Goal: Contribute content

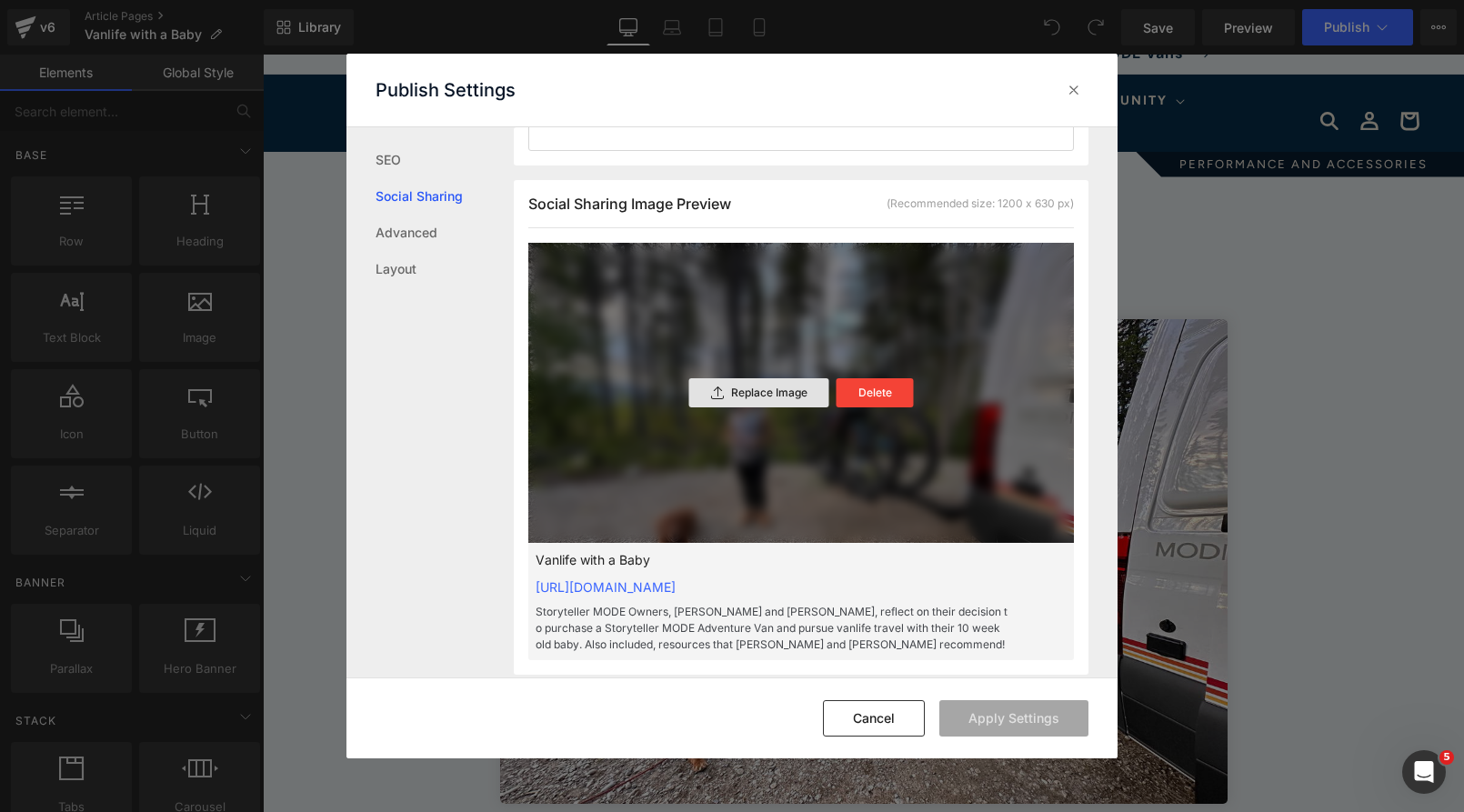
click at [781, 391] on p "Replace Image" at bounding box center [768, 392] width 77 height 13
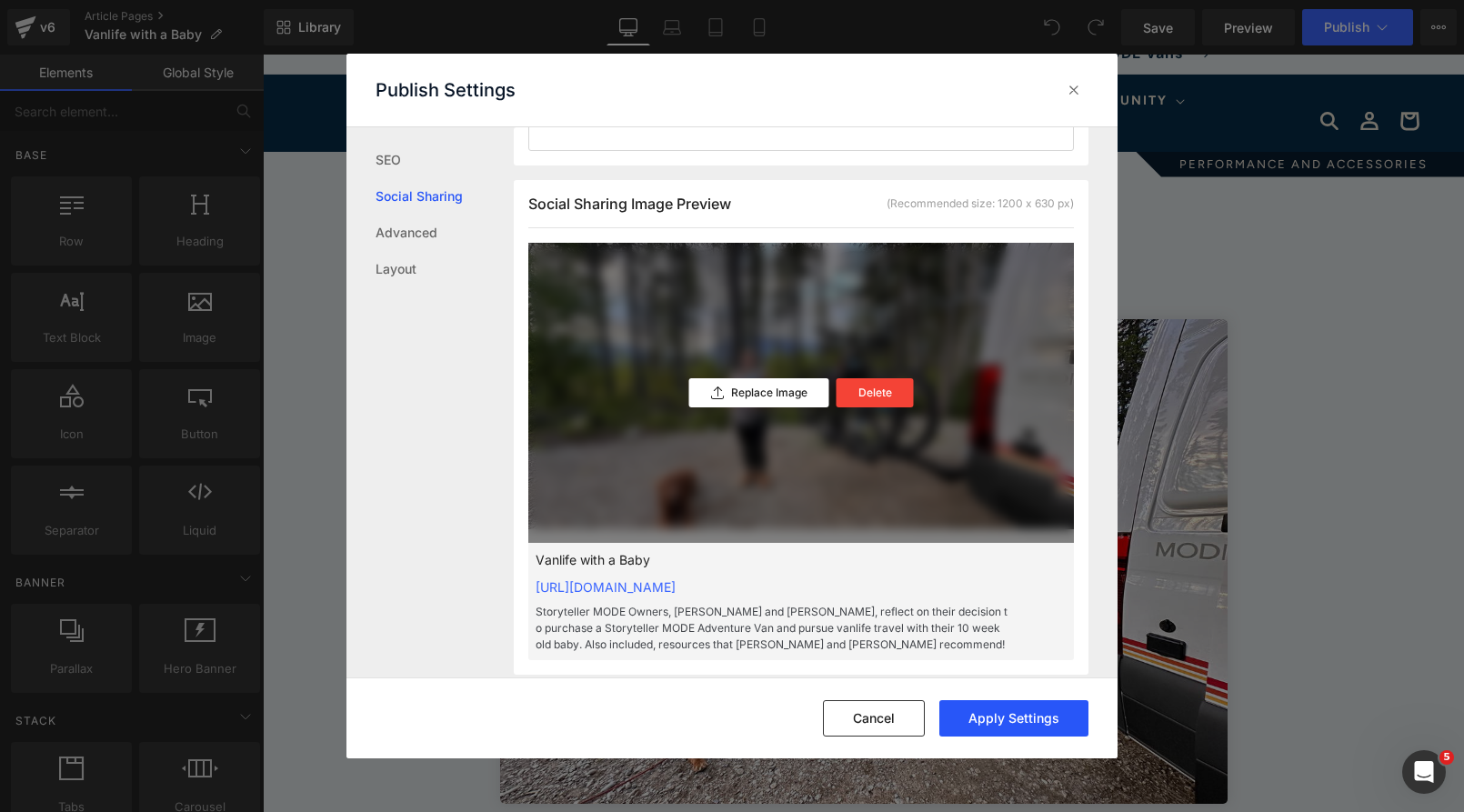
click at [999, 714] on button "Apply Settings" at bounding box center [1014, 717] width 149 height 37
click at [773, 387] on p "Replace Image" at bounding box center [768, 392] width 77 height 13
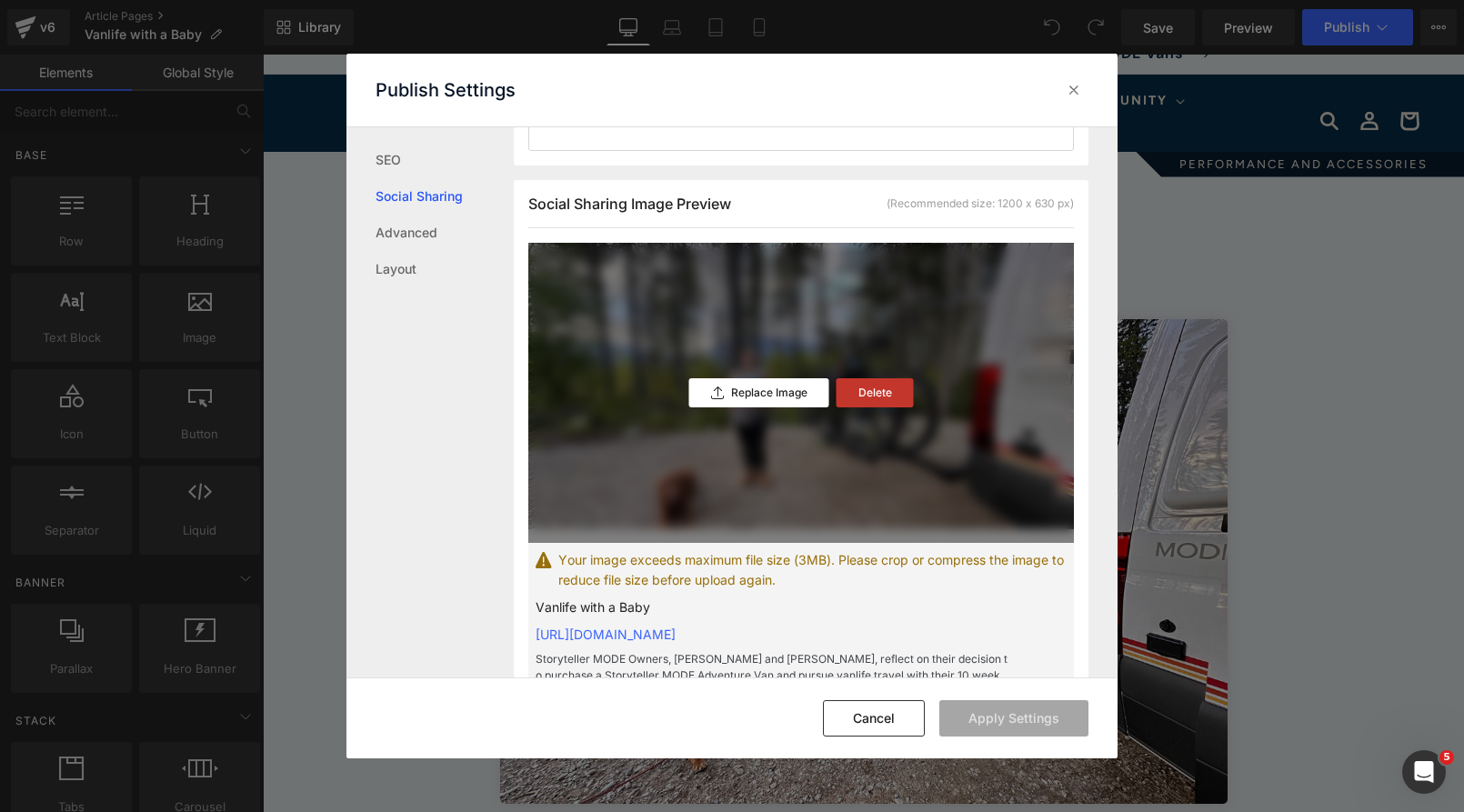
click at [886, 393] on p "Delete" at bounding box center [875, 392] width 34 height 13
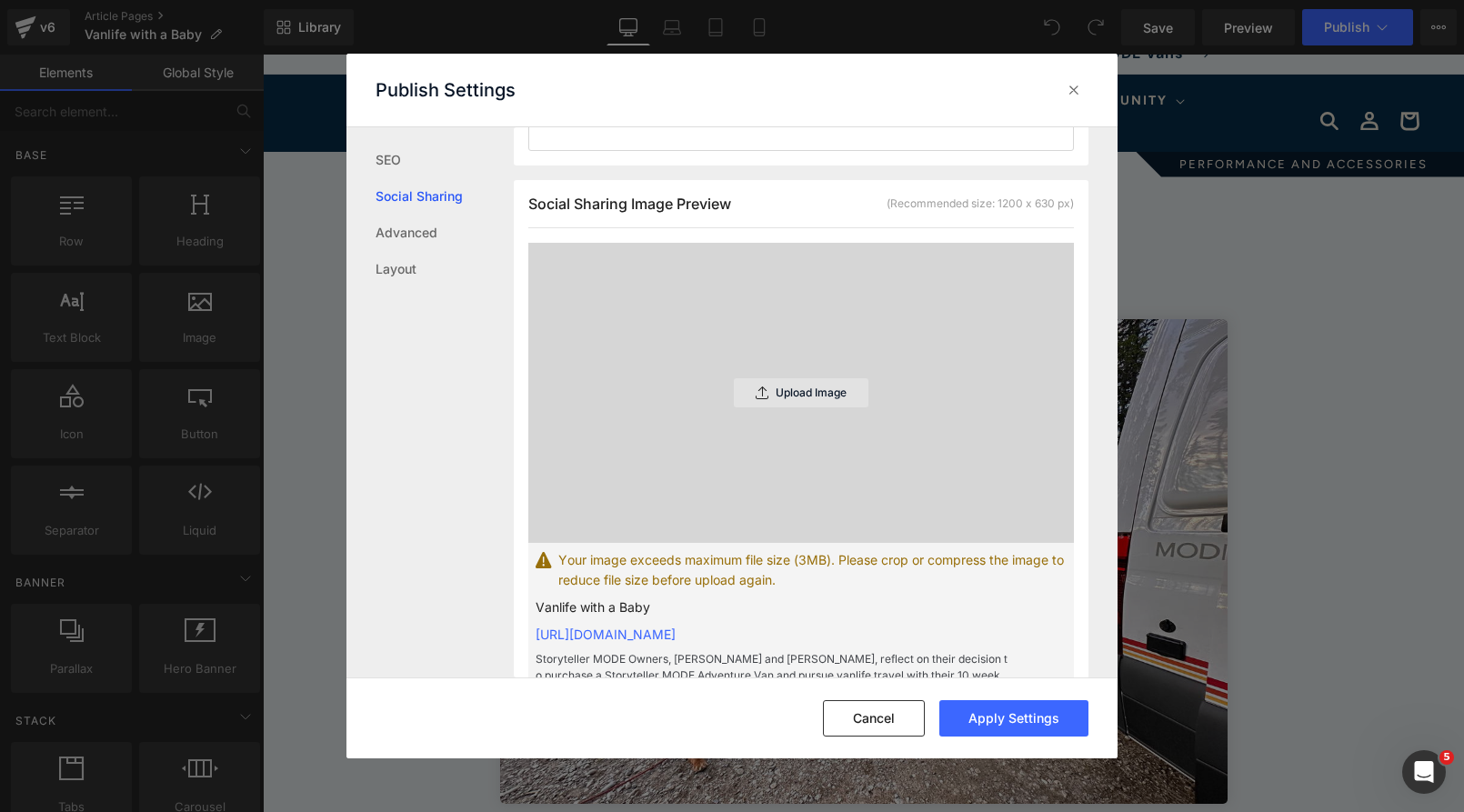
click at [790, 380] on div "Upload Image" at bounding box center [800, 392] width 134 height 29
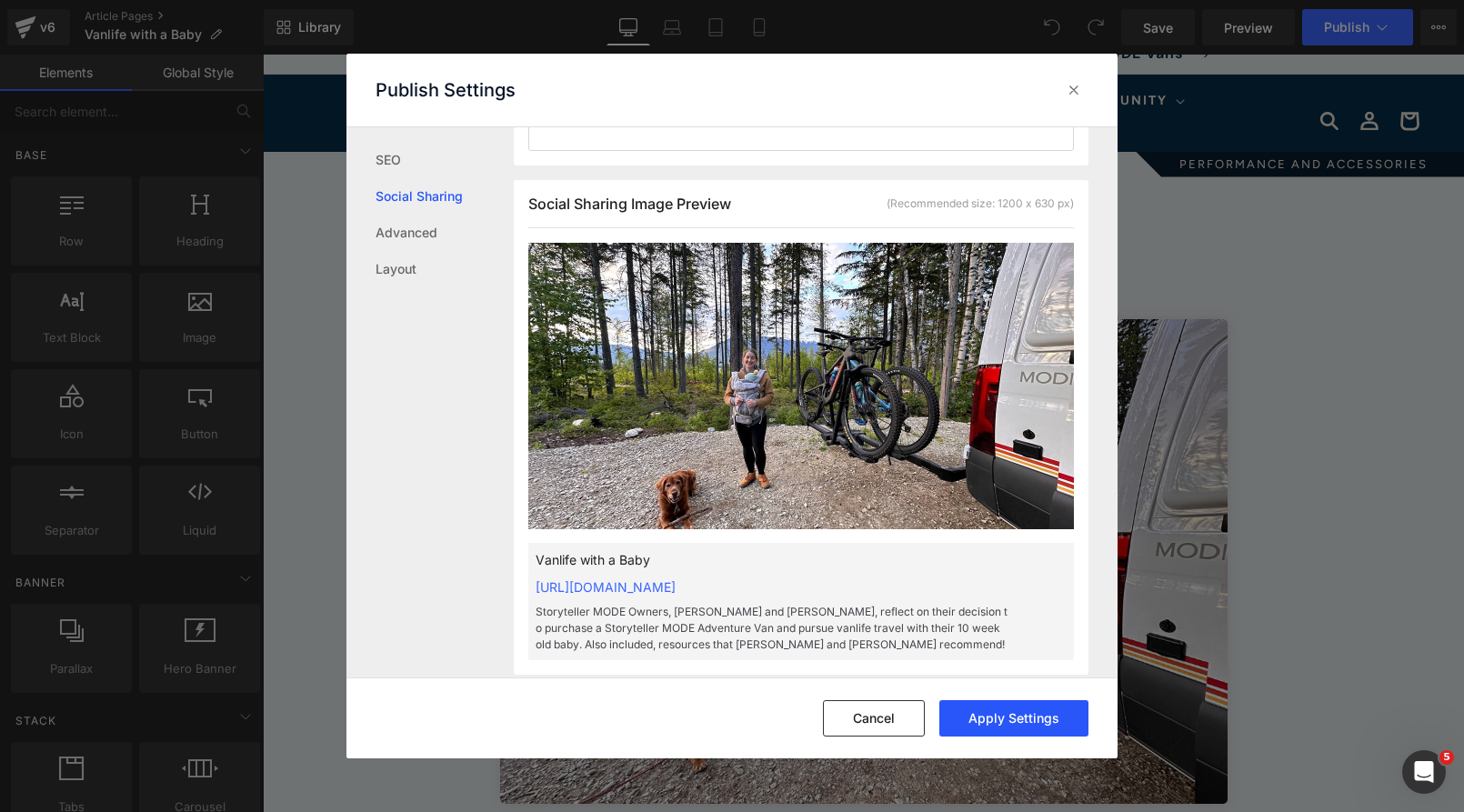
click at [1034, 710] on button "Apply Settings" at bounding box center [1014, 717] width 149 height 37
click at [1074, 88] on icon at bounding box center [1074, 90] width 18 height 18
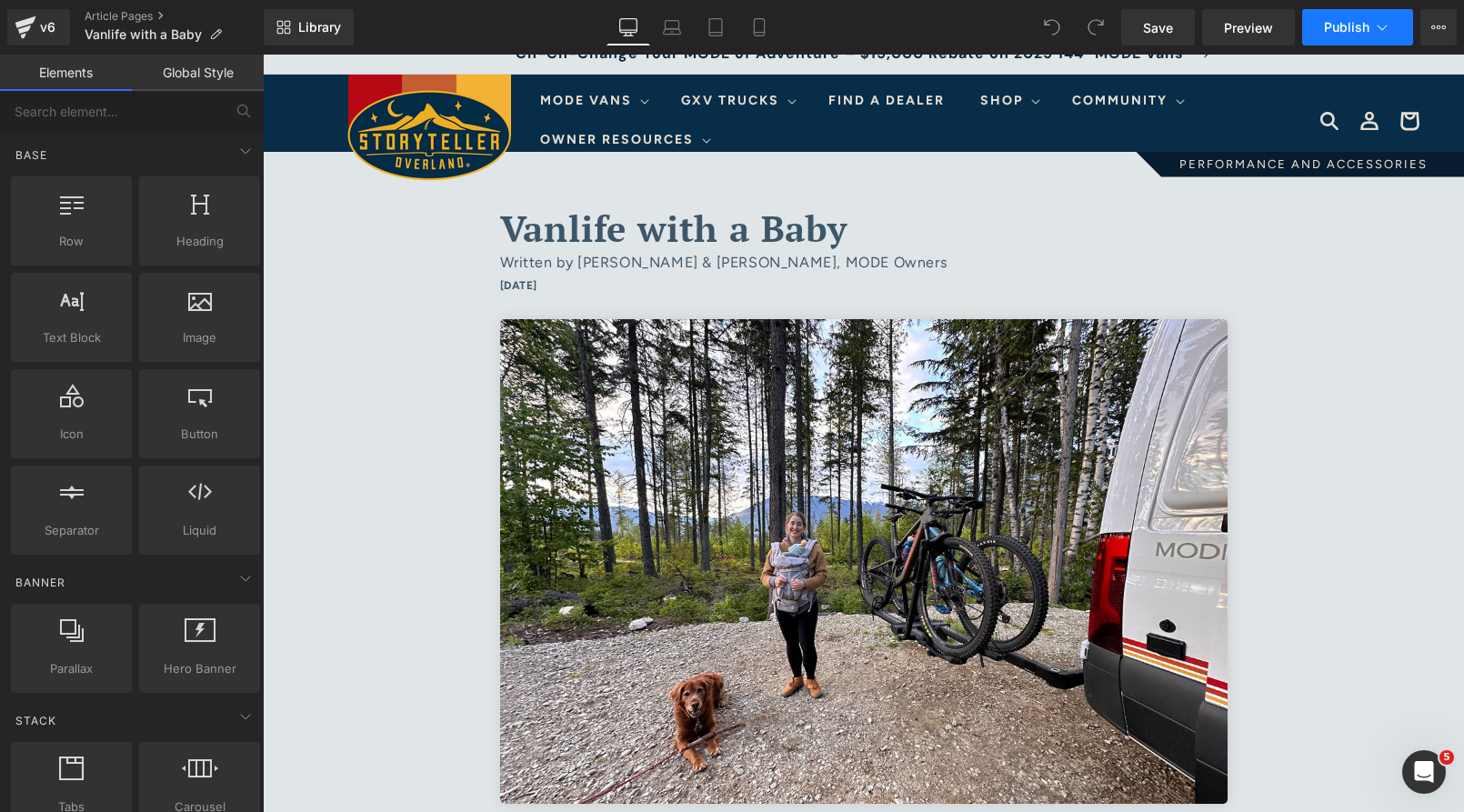
click at [1349, 22] on span "Publish" at bounding box center [1347, 27] width 46 height 15
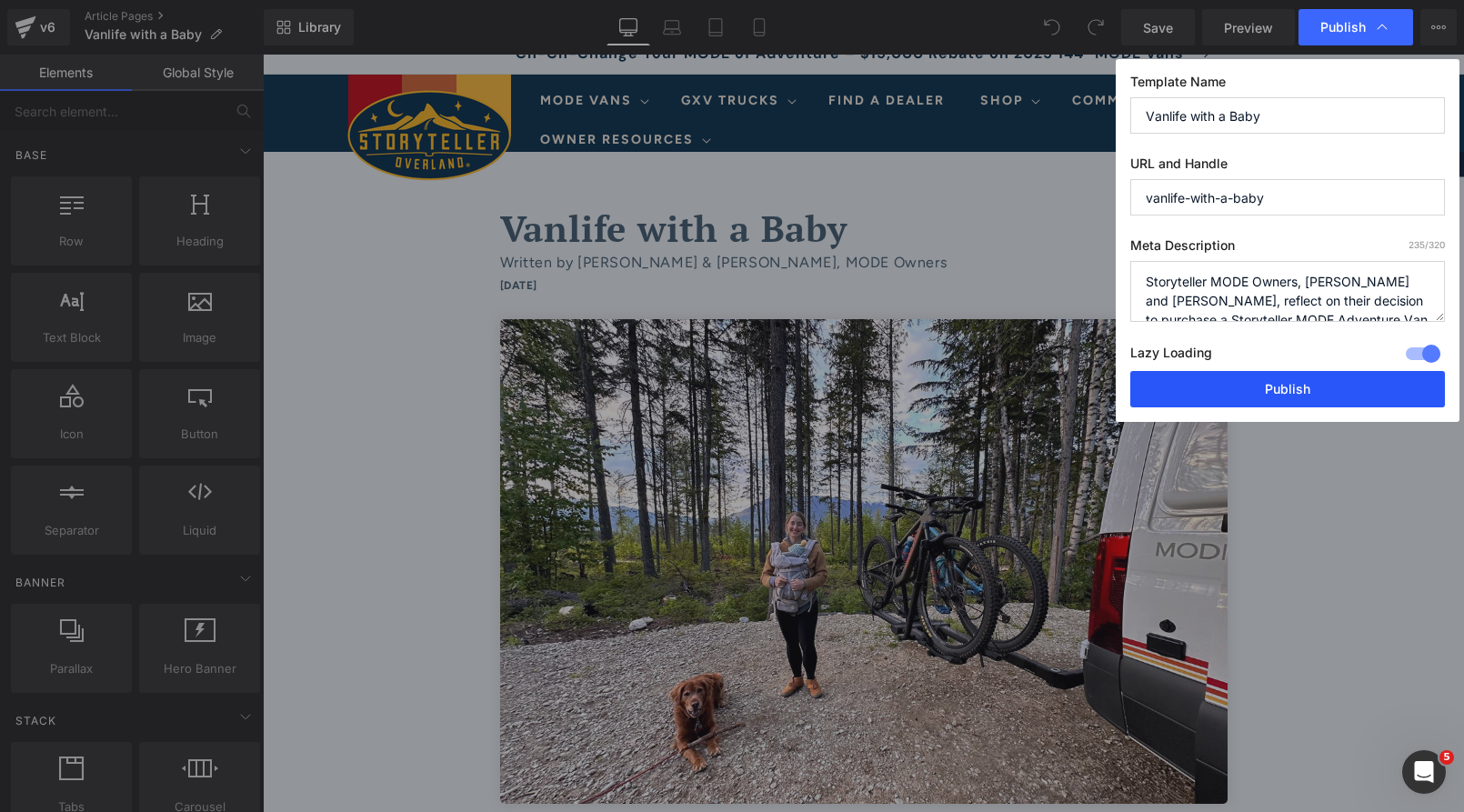
drag, startPoint x: 1321, startPoint y: 375, endPoint x: 690, endPoint y: 201, distance: 654.6
click at [1321, 375] on button "Publish" at bounding box center [1287, 389] width 314 height 37
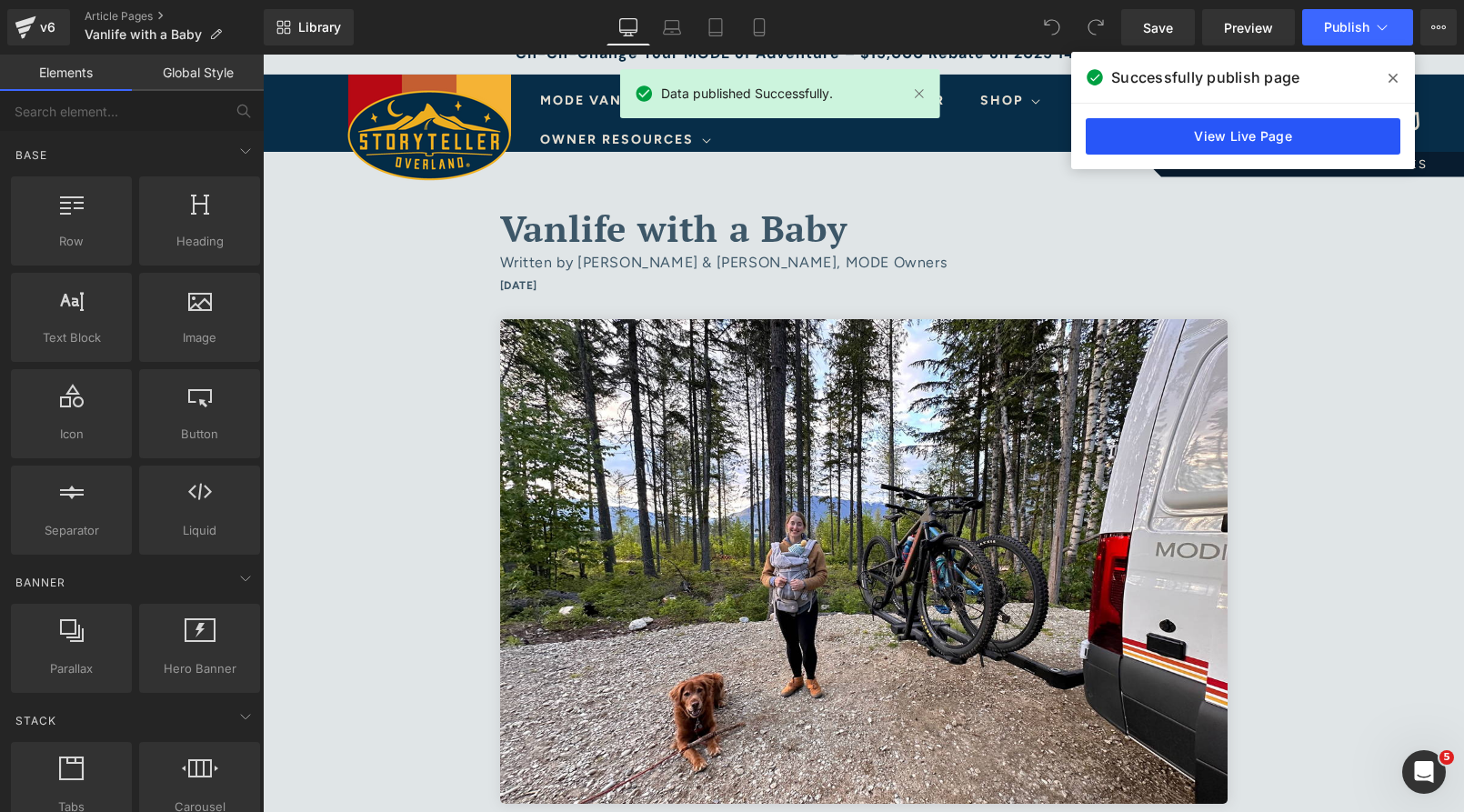
click at [1176, 134] on link "View Live Page" at bounding box center [1243, 136] width 314 height 37
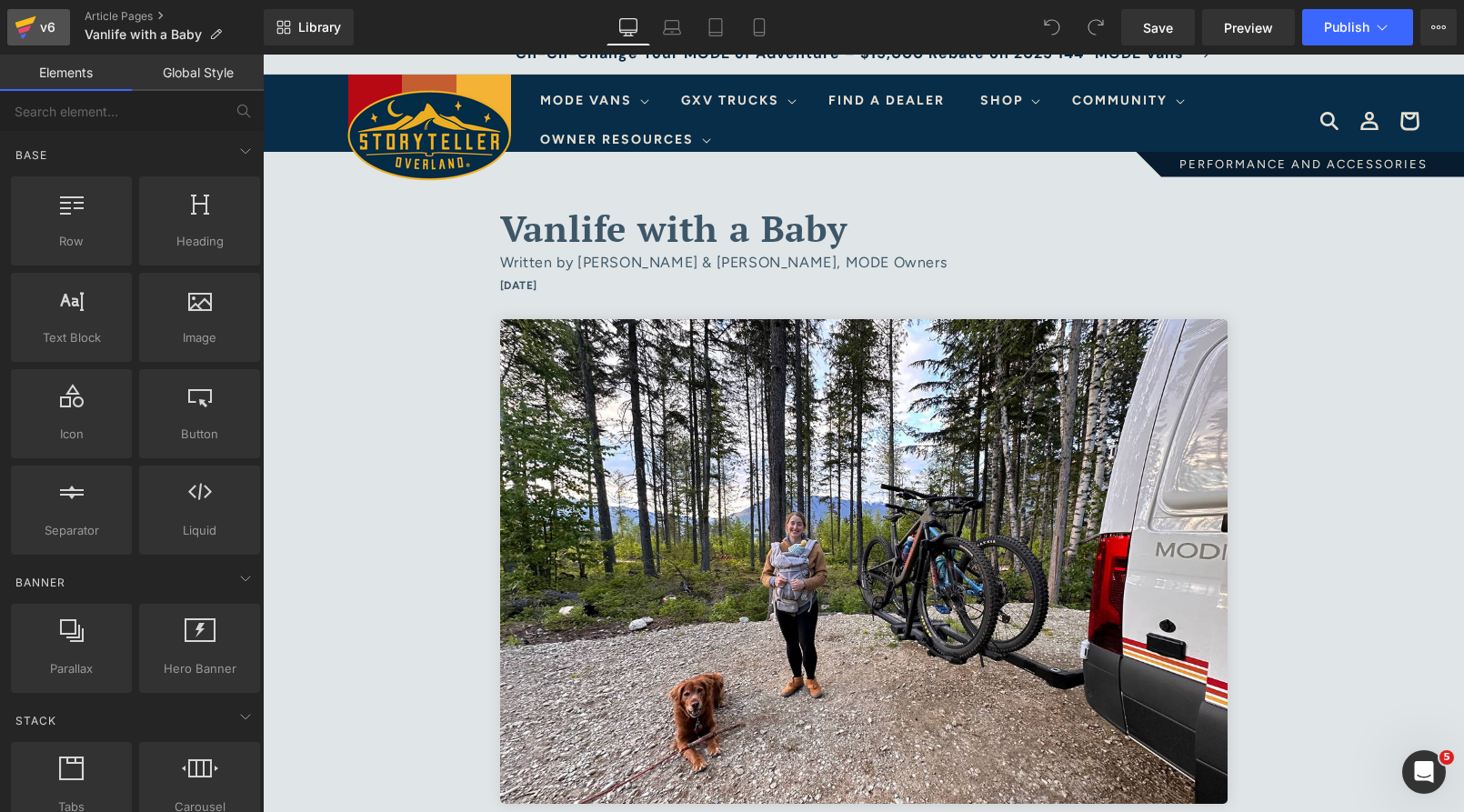
click at [30, 31] on icon at bounding box center [26, 28] width 22 height 46
